Goal: Task Accomplishment & Management: Complete application form

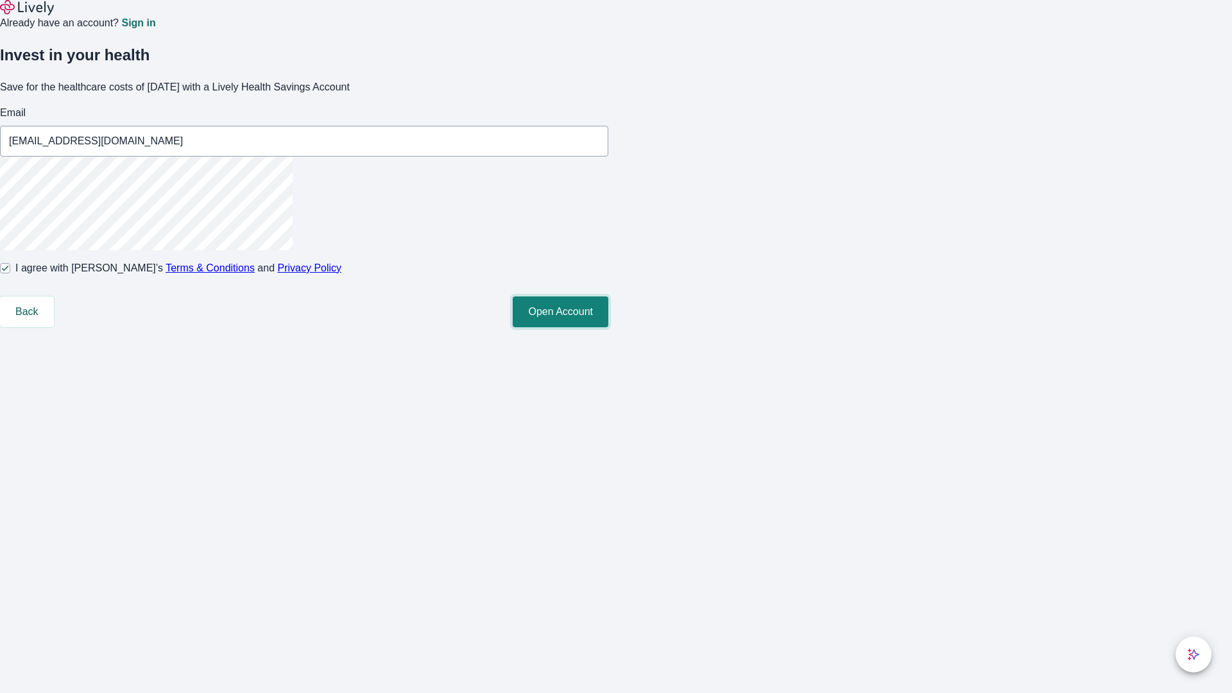
click at [608, 327] on button "Open Account" at bounding box center [561, 311] width 96 height 31
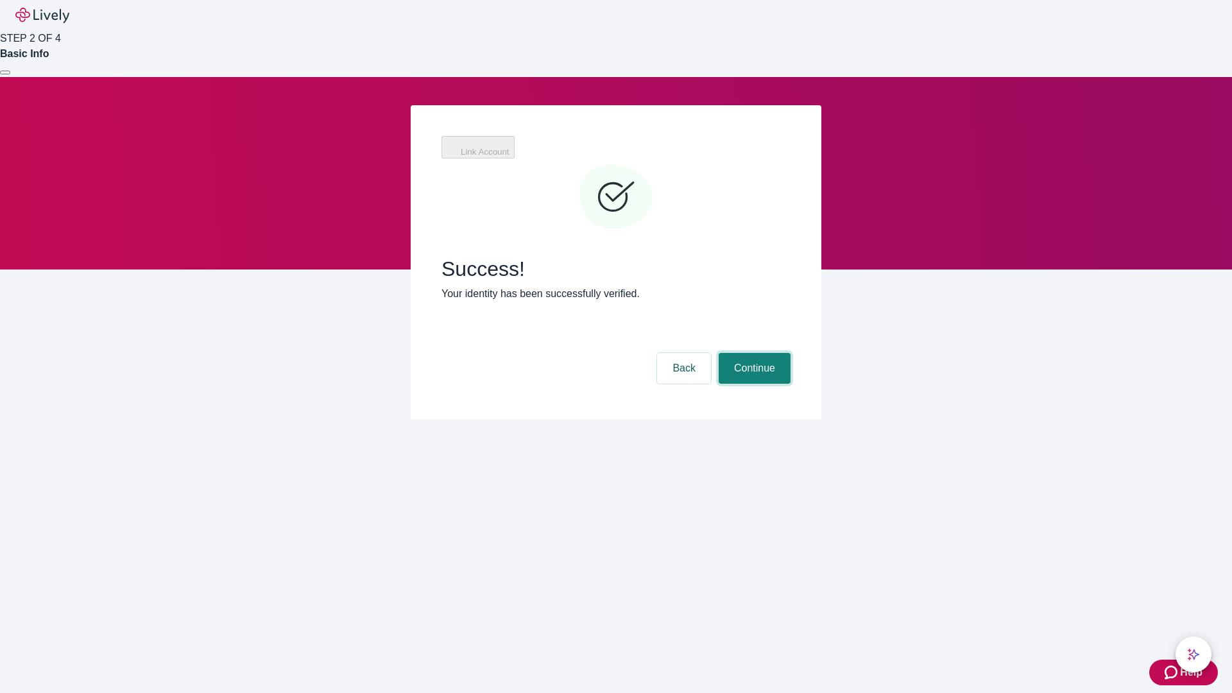
click at [752, 353] on button "Continue" at bounding box center [754, 368] width 72 height 31
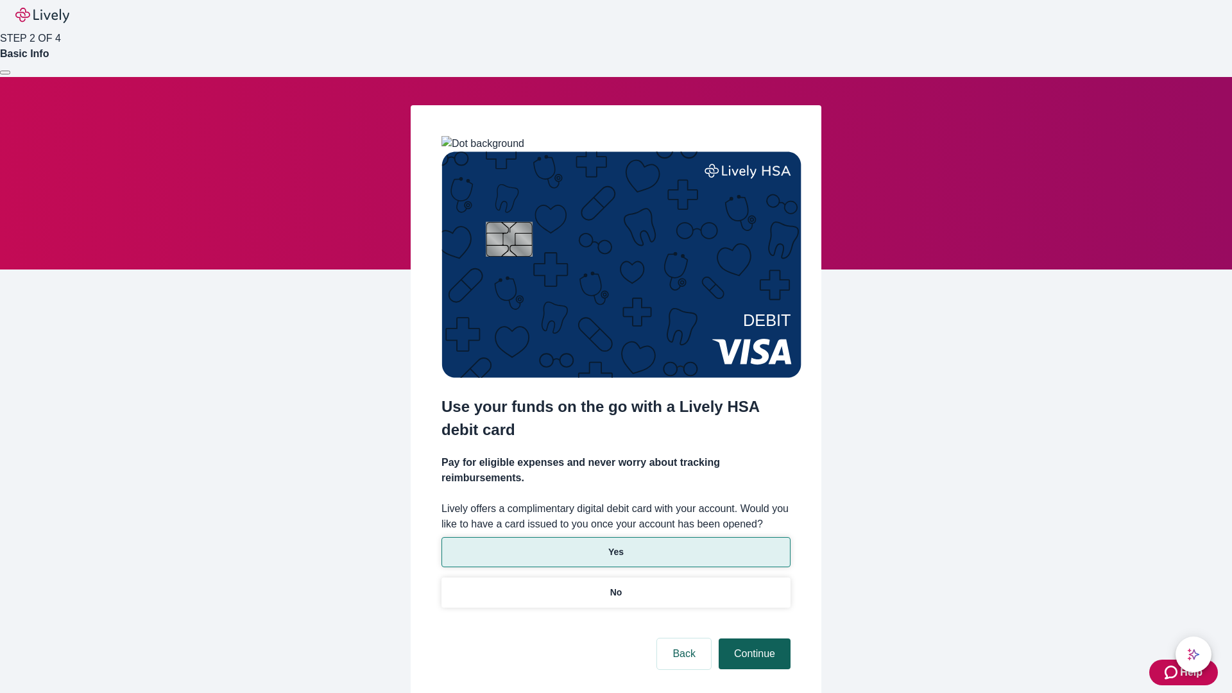
click at [615, 545] on p "Yes" at bounding box center [615, 551] width 15 height 13
click at [752, 638] on button "Continue" at bounding box center [754, 653] width 72 height 31
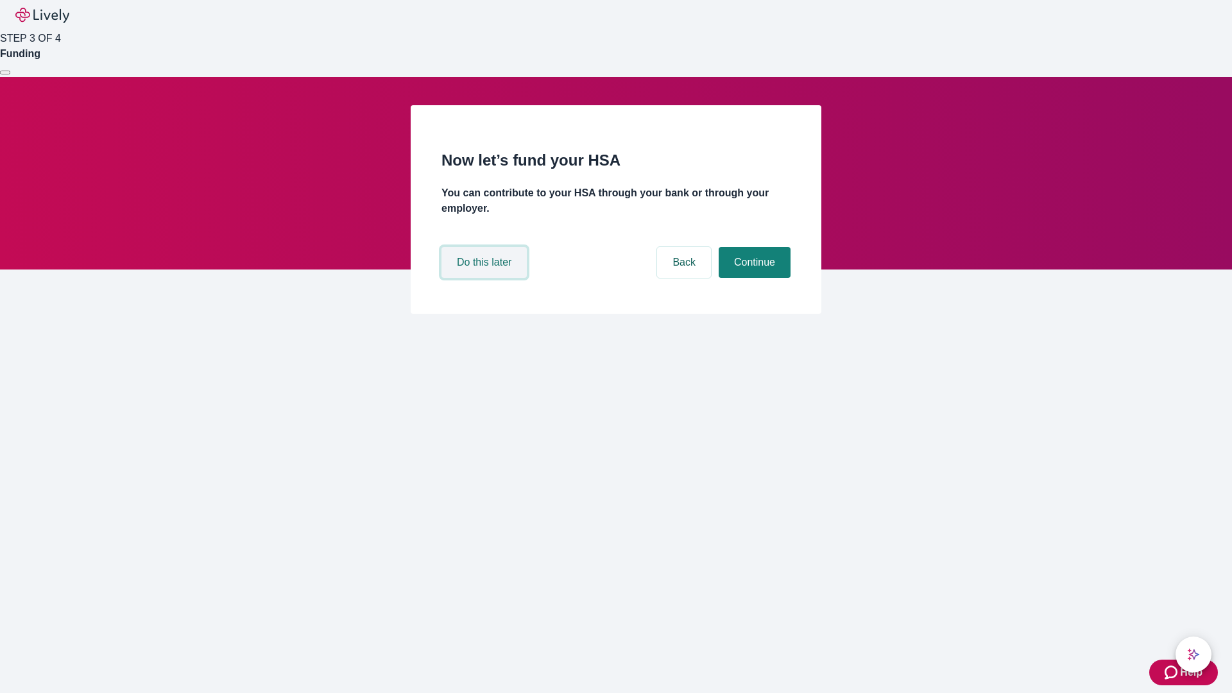
click at [486, 278] on button "Do this later" at bounding box center [483, 262] width 85 height 31
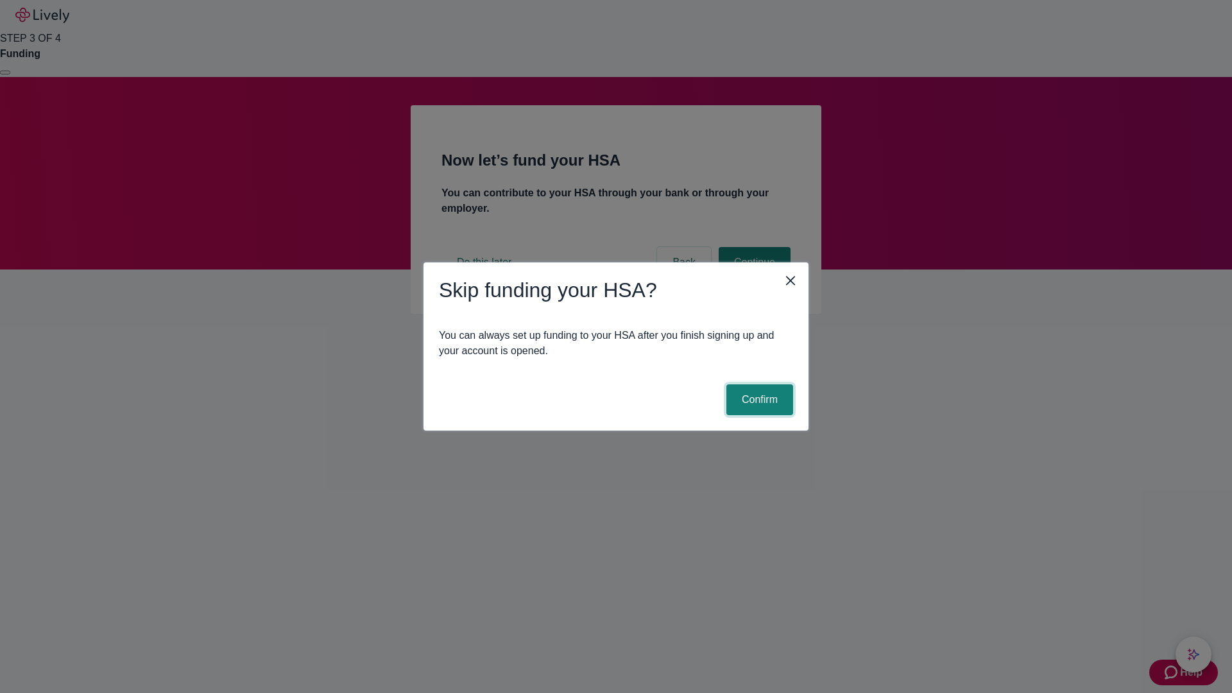
click at [758, 400] on button "Confirm" at bounding box center [759, 399] width 67 height 31
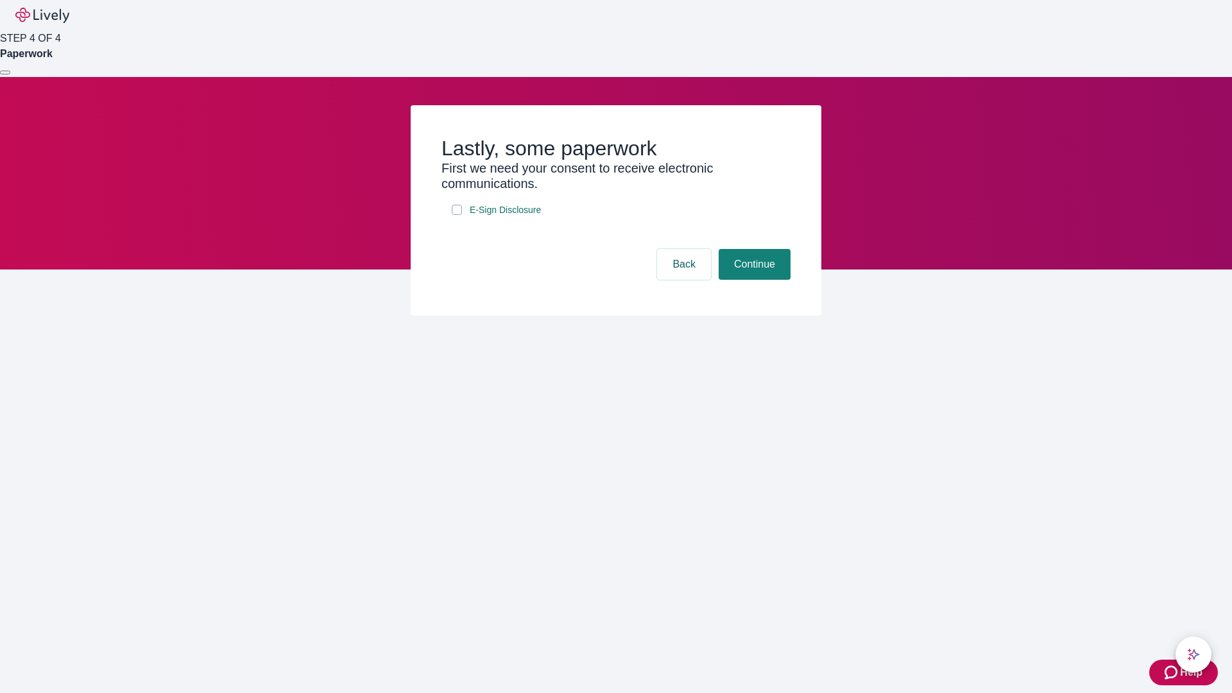
click at [457, 215] on input "E-Sign Disclosure" at bounding box center [457, 210] width 10 height 10
checkbox input "true"
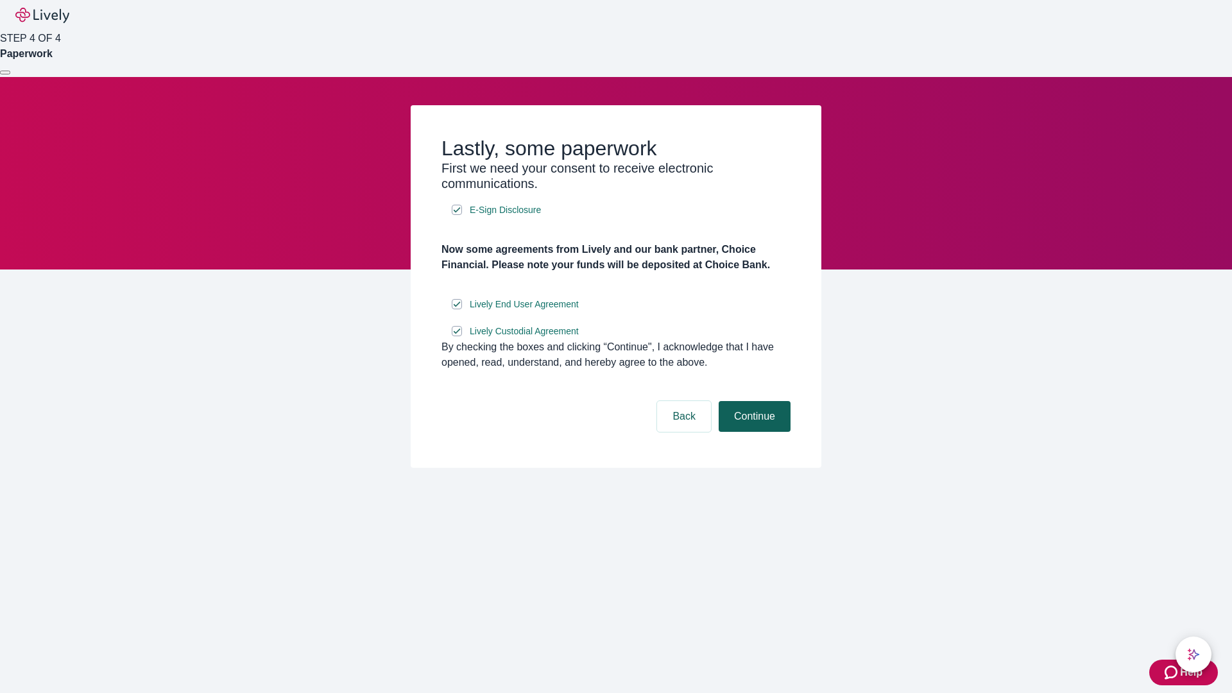
click at [752, 432] on button "Continue" at bounding box center [754, 416] width 72 height 31
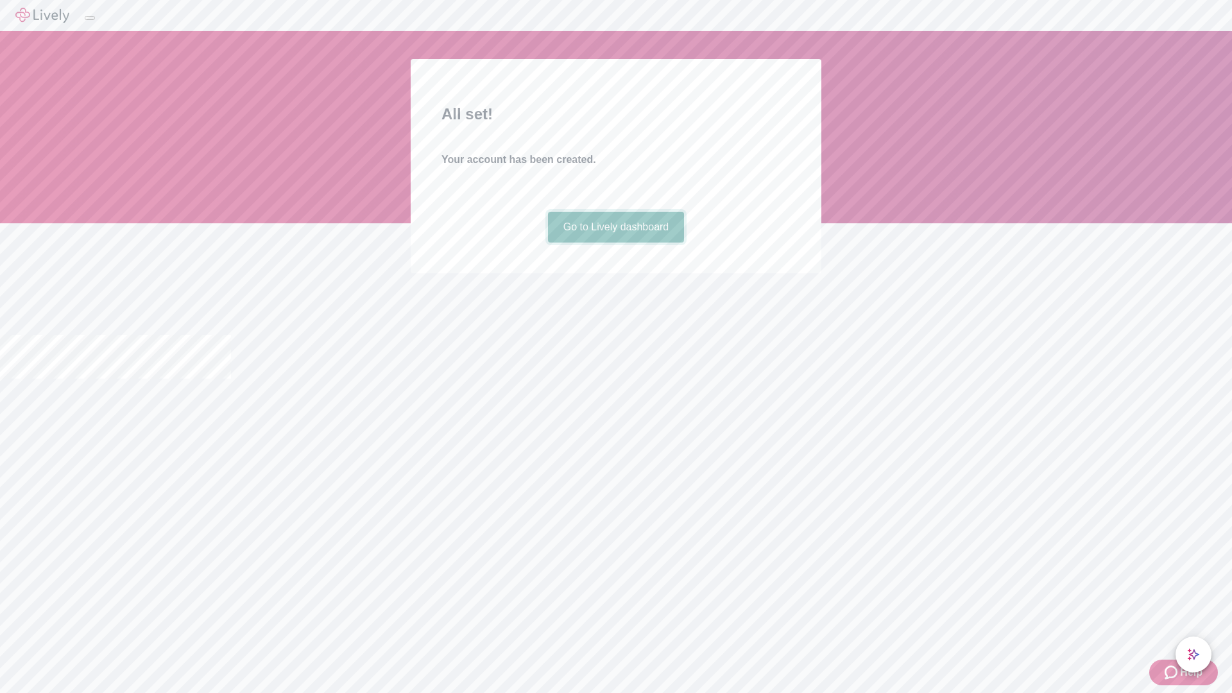
click at [615, 242] on link "Go to Lively dashboard" at bounding box center [616, 227] width 137 height 31
